Goal: Check status: Check status

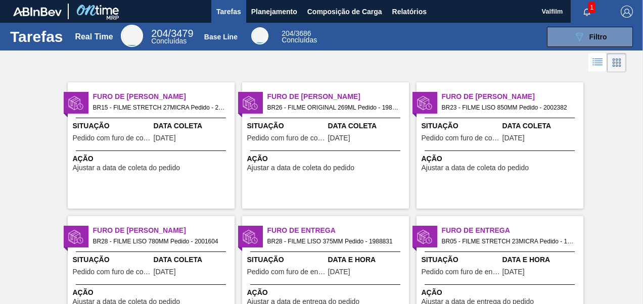
click at [323, 132] on div "Situação Pedido com furo de coleta" at bounding box center [286, 133] width 78 height 25
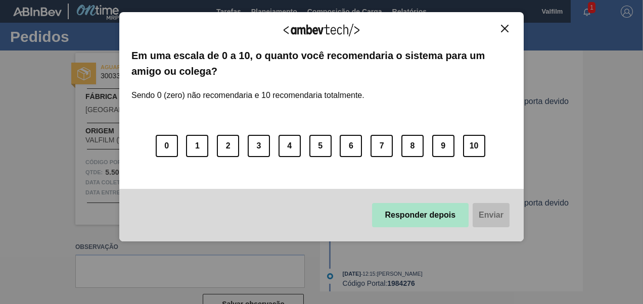
click at [434, 219] on button "Responder depois" at bounding box center [420, 215] width 97 height 24
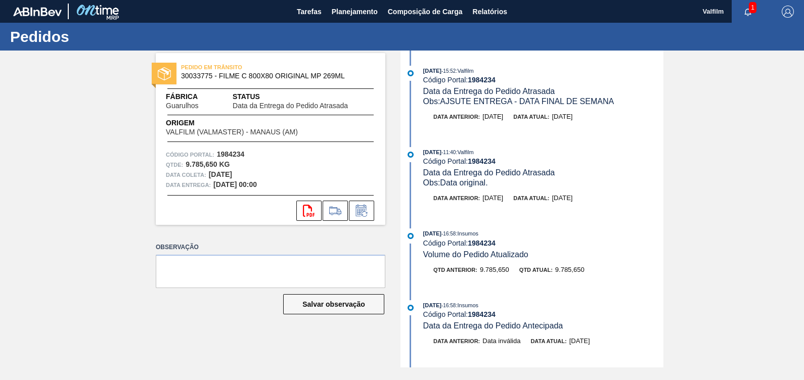
click at [480, 78] on strong "1984234" at bounding box center [482, 80] width 28 height 8
click at [483, 79] on strong "1984234" at bounding box center [482, 80] width 28 height 8
